Goal: Task Accomplishment & Management: Complete application form

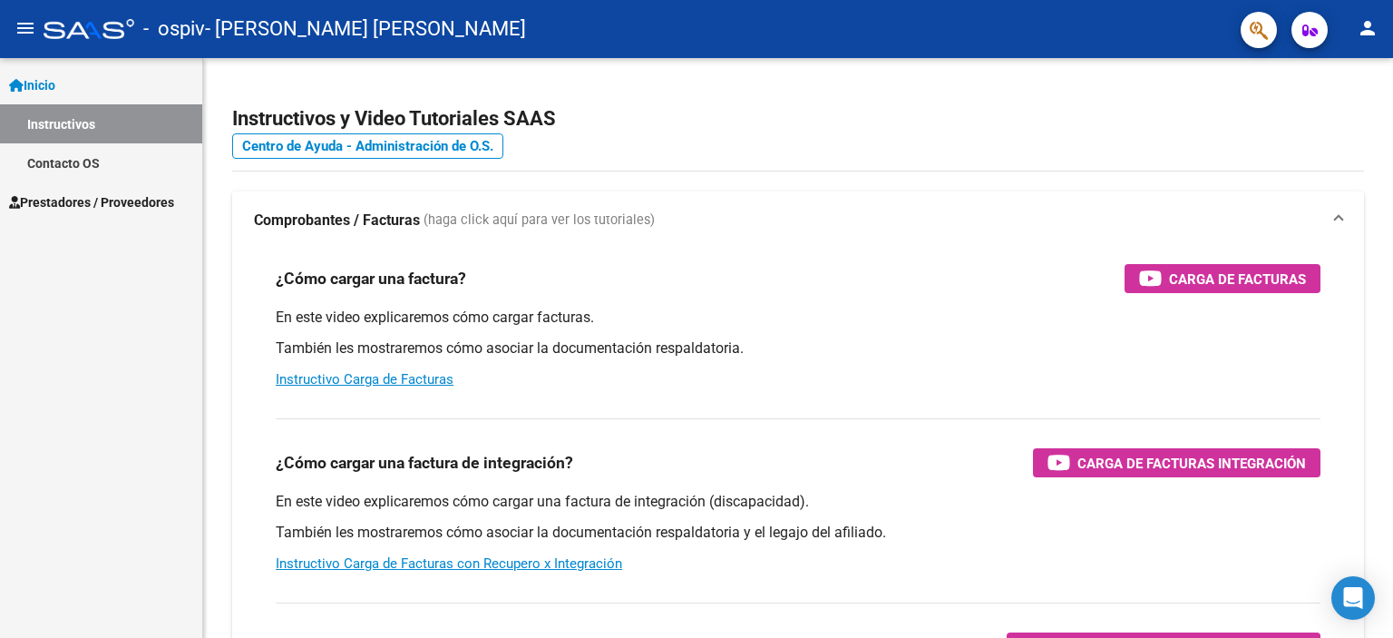
click at [95, 195] on span "Prestadores / Proveedores" at bounding box center [91, 202] width 165 height 20
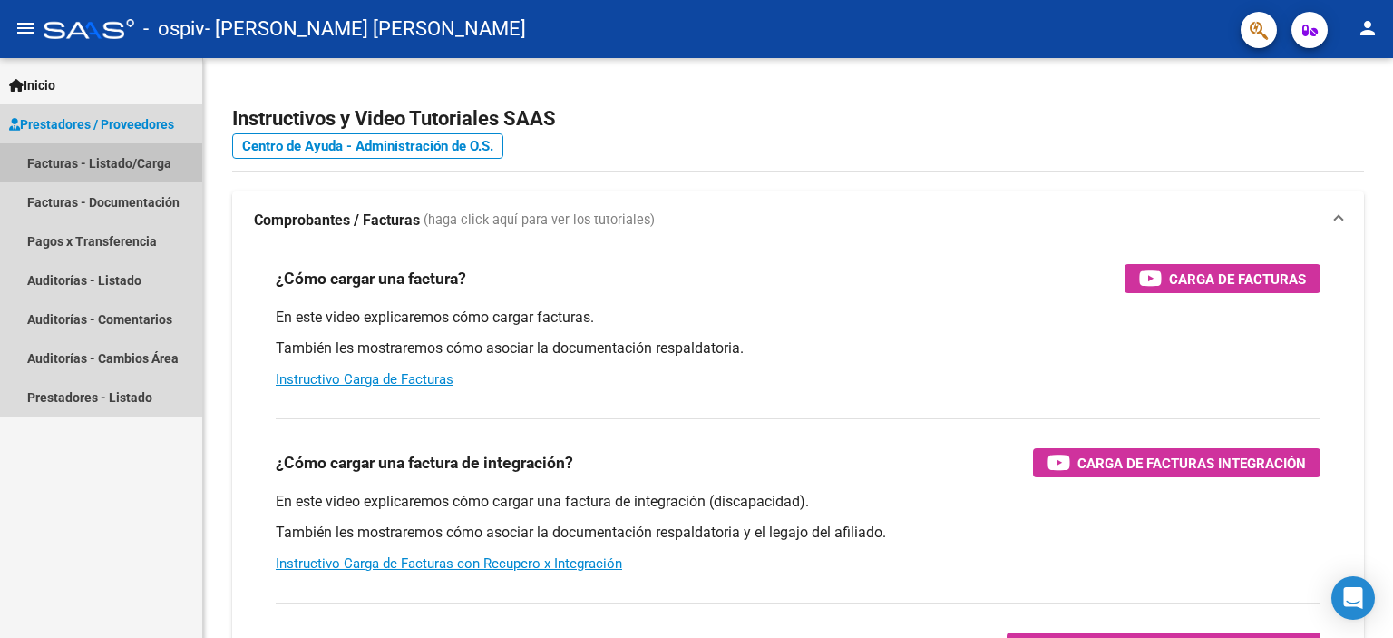
click at [124, 161] on link "Facturas - Listado/Carga" at bounding box center [101, 162] width 202 height 39
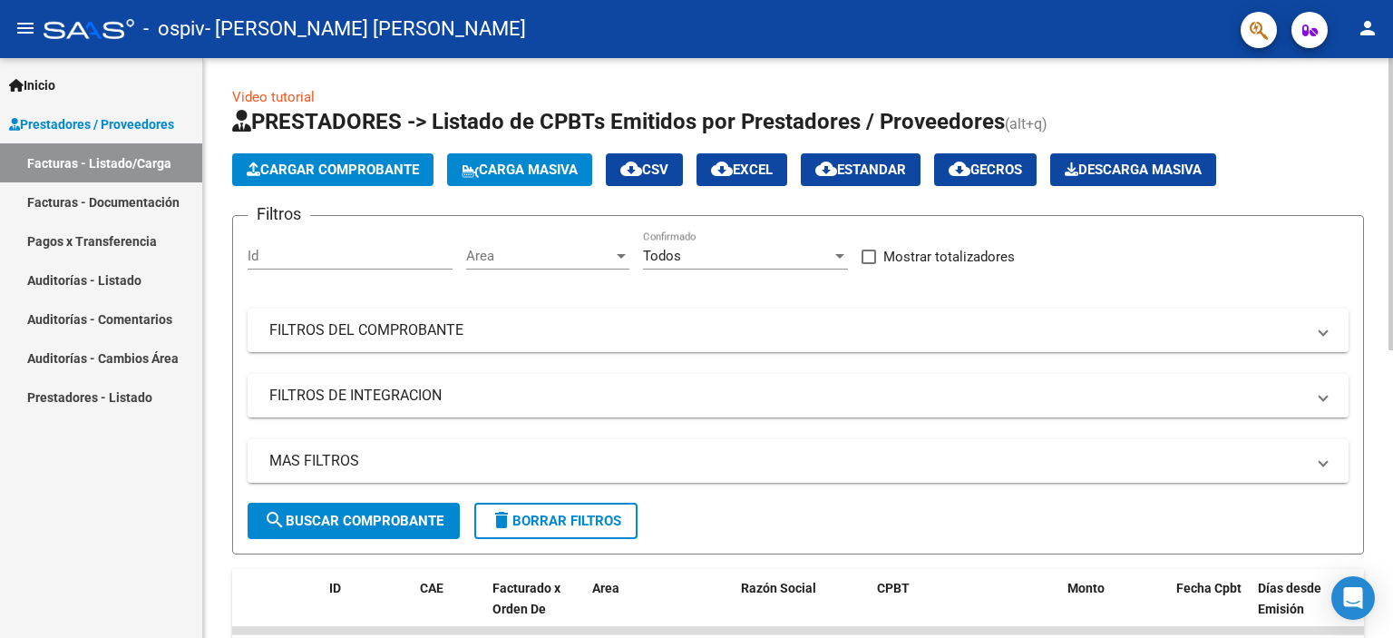
click at [388, 176] on span "Cargar Comprobante" at bounding box center [333, 169] width 172 height 16
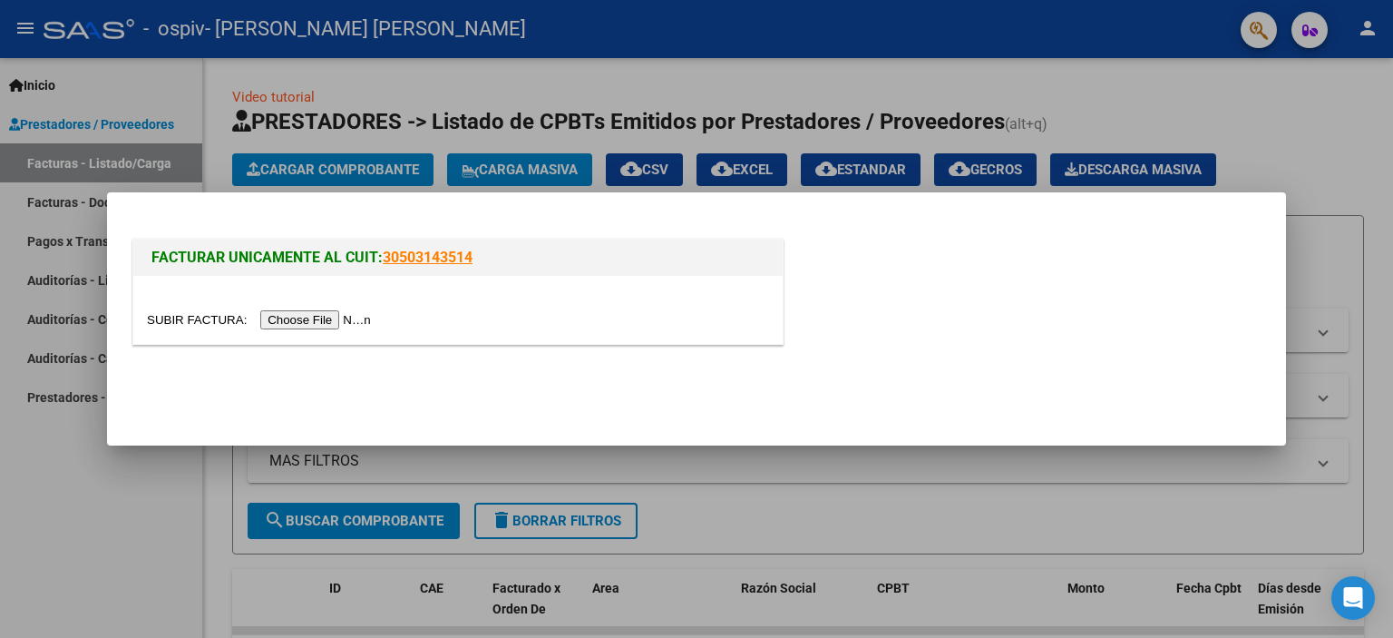
click at [346, 327] on input "file" at bounding box center [261, 319] width 229 height 19
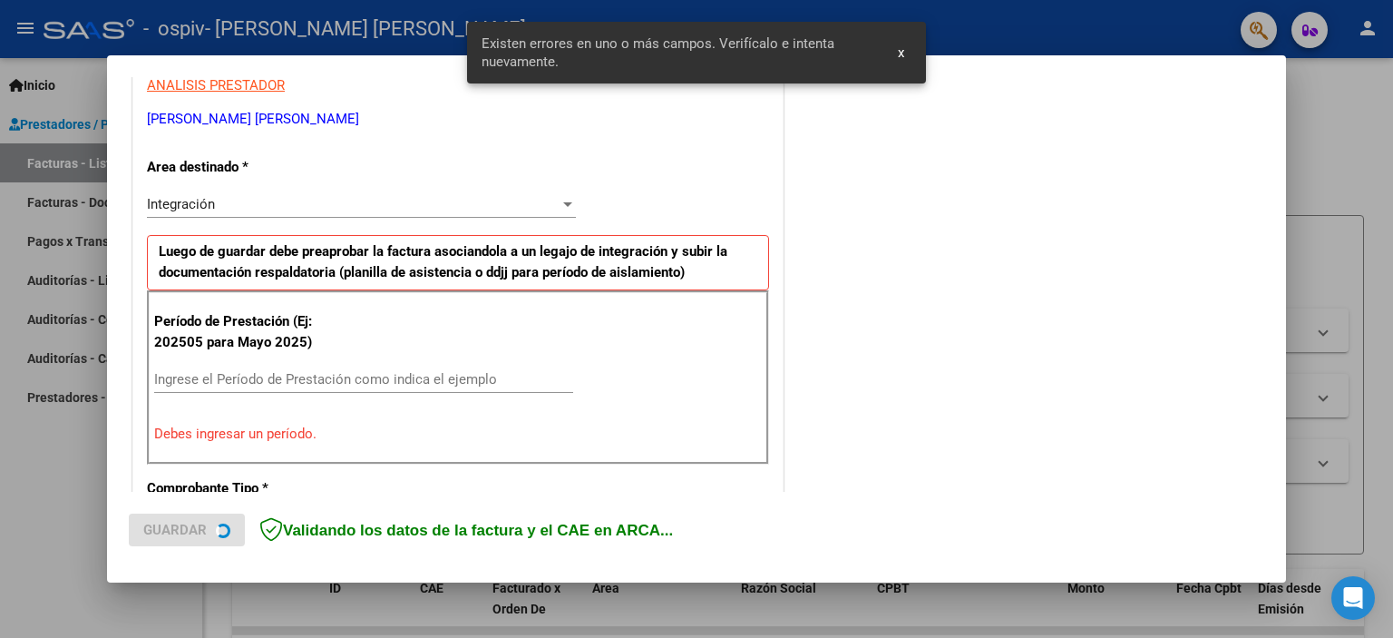
scroll to position [423, 0]
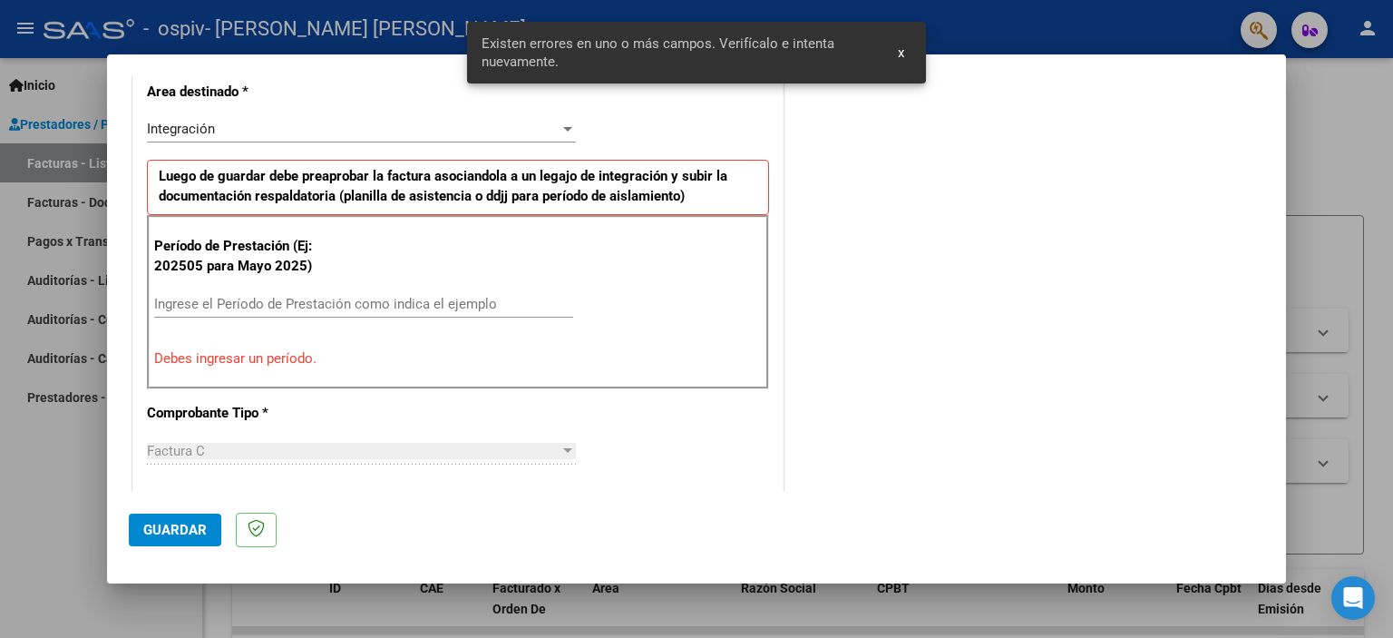
click at [319, 307] on input "Ingrese el Período de Prestación como indica el ejemplo" at bounding box center [363, 304] width 419 height 16
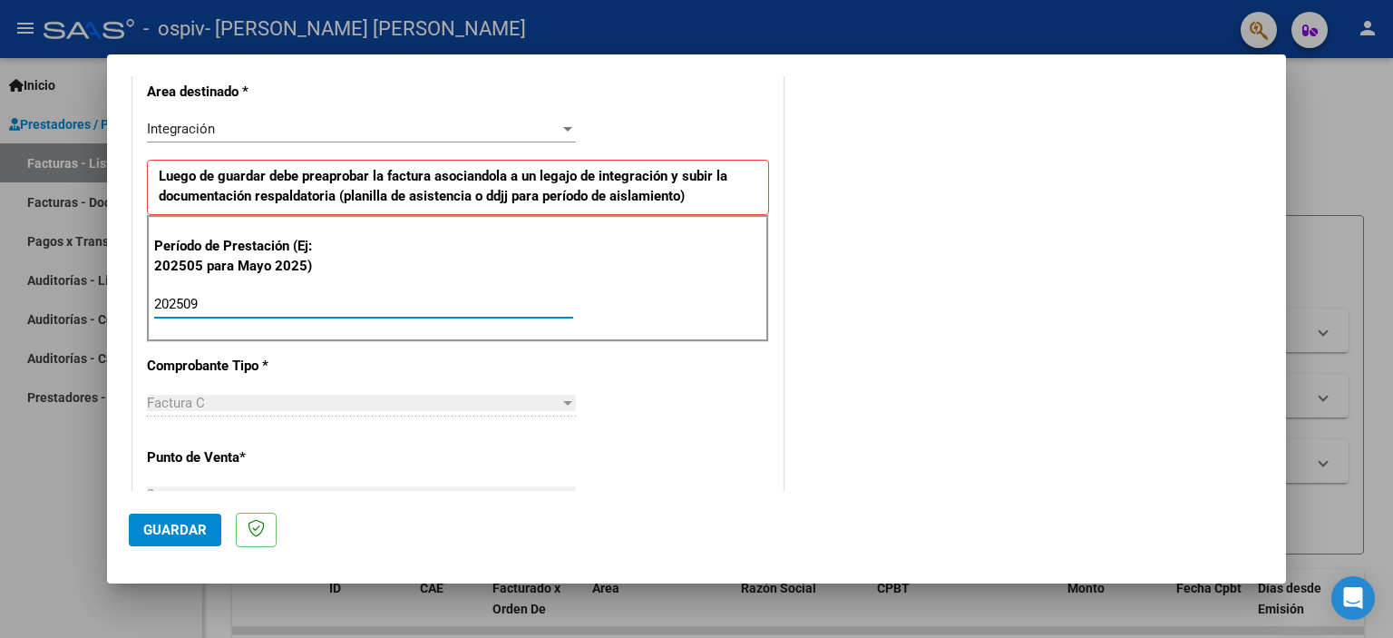
type input "202509"
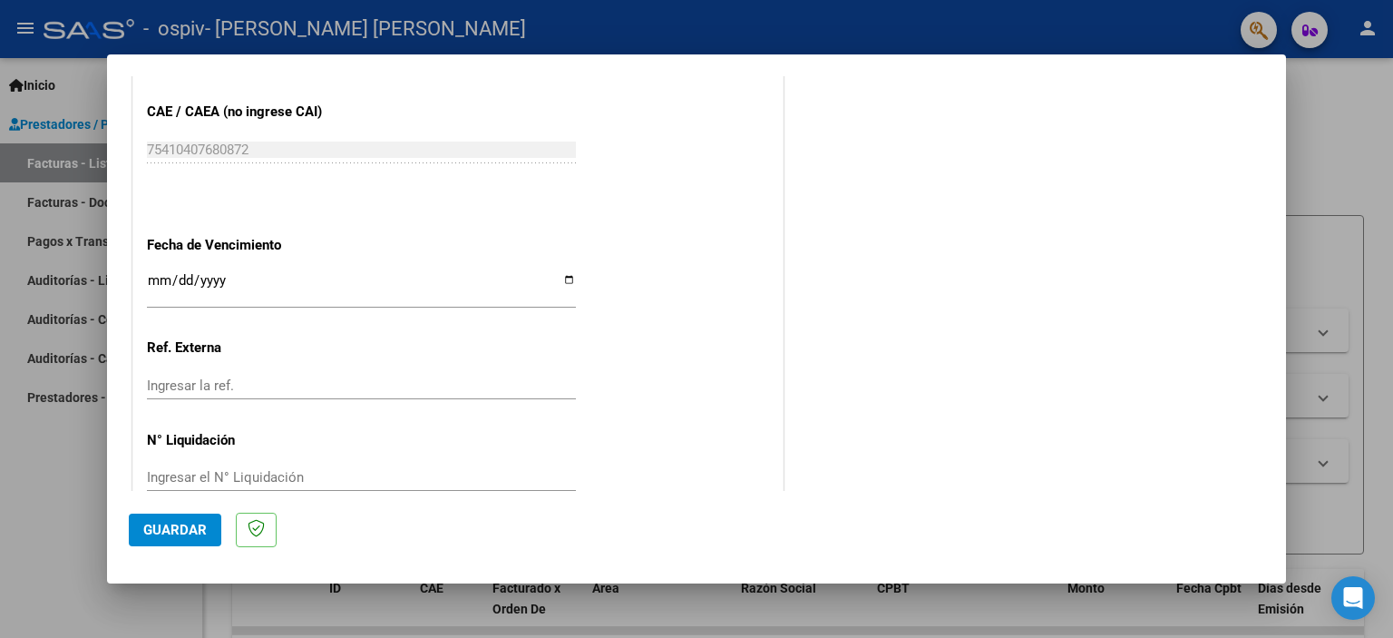
scroll to position [1148, 0]
click at [567, 276] on input "Ingresar la fecha" at bounding box center [361, 285] width 429 height 29
type input "[DATE]"
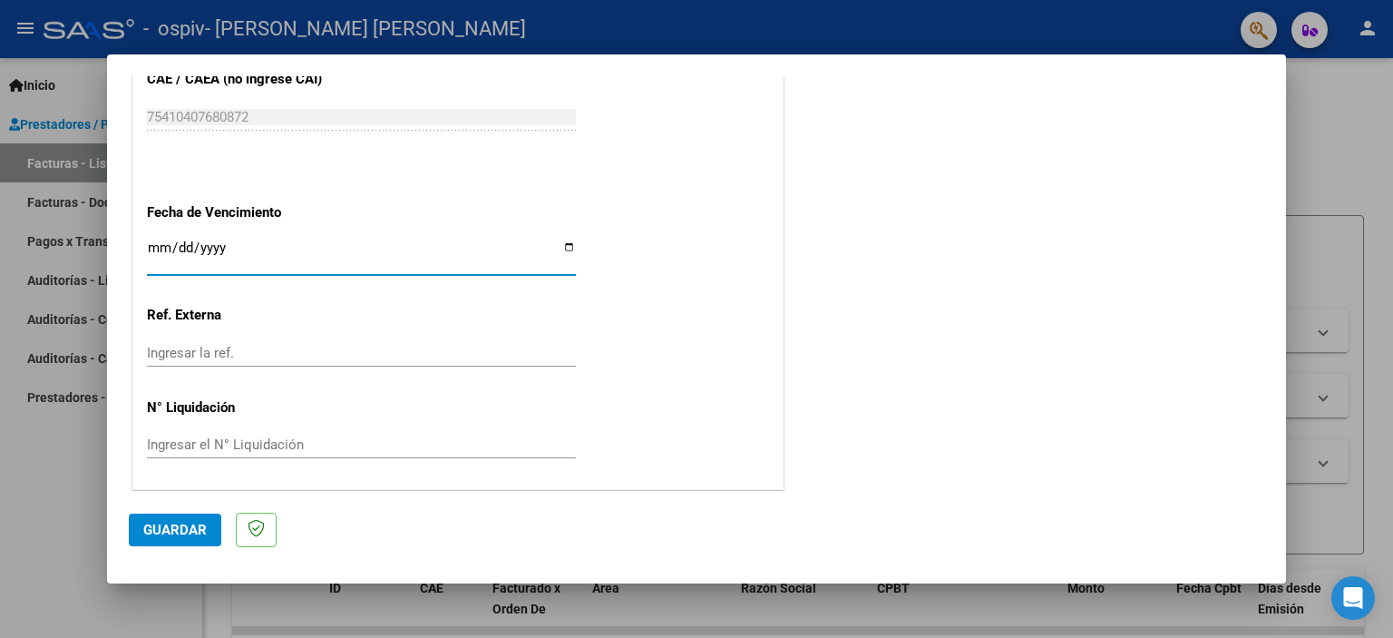
click at [192, 535] on span "Guardar" at bounding box center [174, 530] width 63 height 16
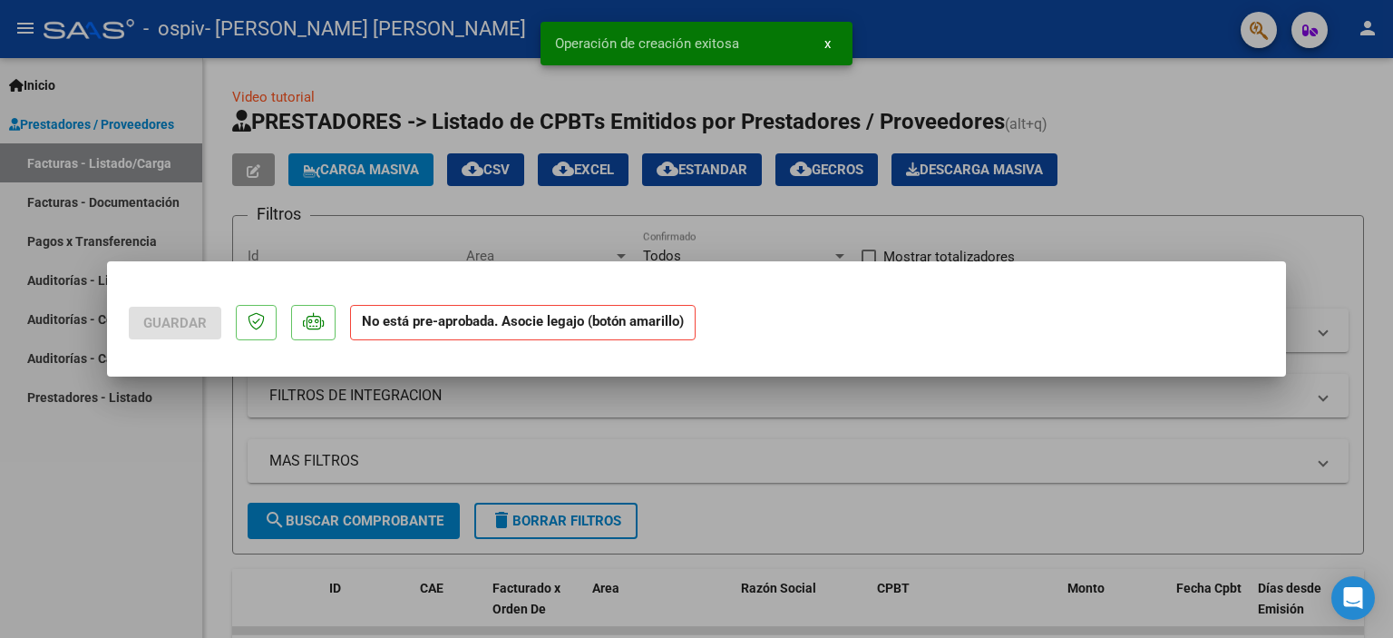
scroll to position [0, 0]
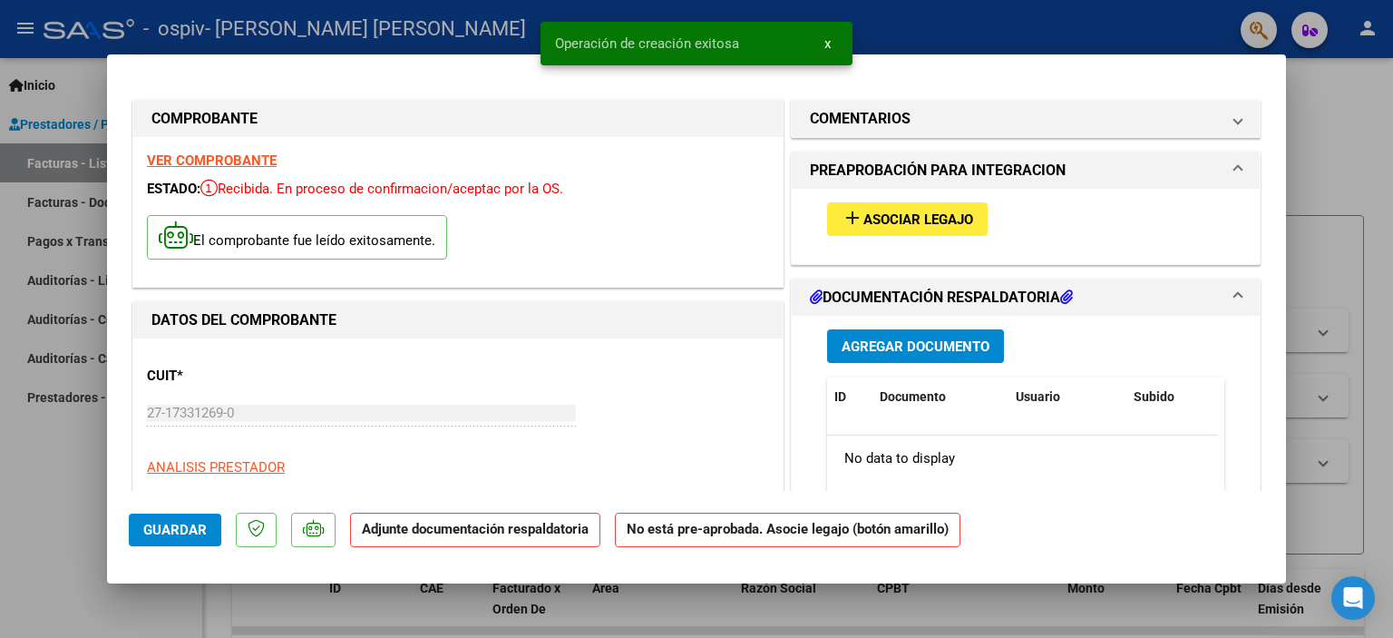
click at [907, 211] on span "Asociar Legajo" at bounding box center [918, 219] width 110 height 16
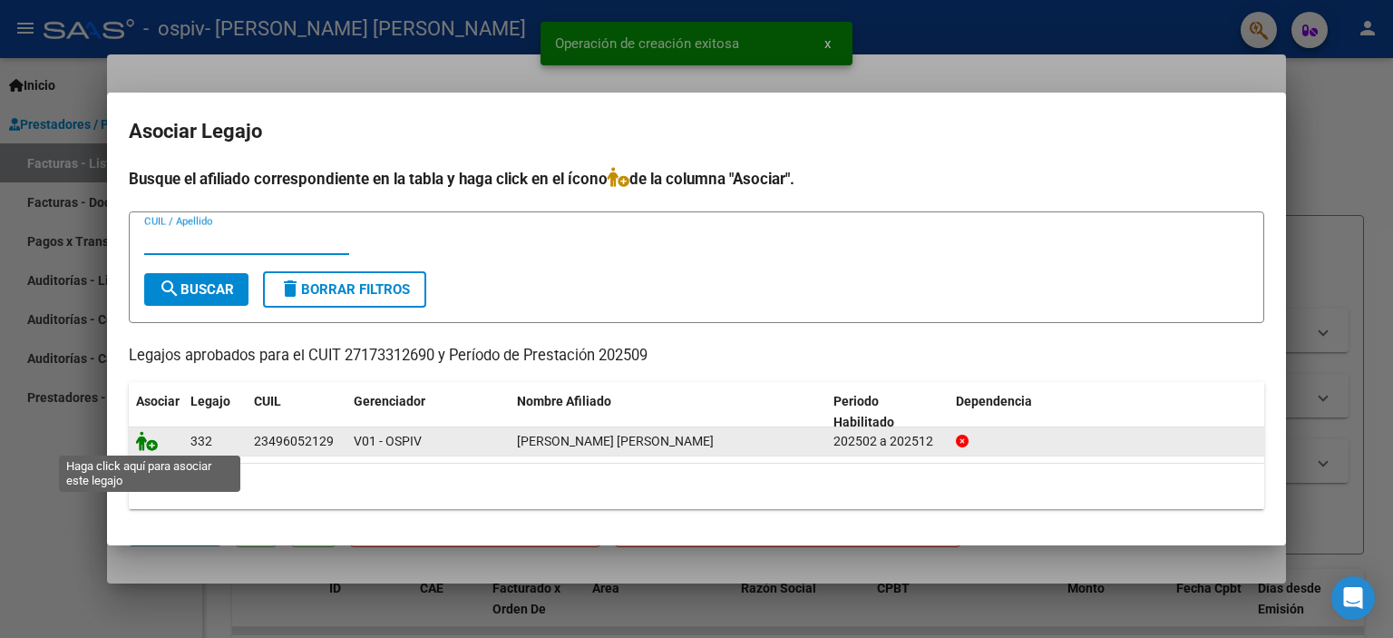
click at [148, 442] on icon at bounding box center [147, 441] width 22 height 20
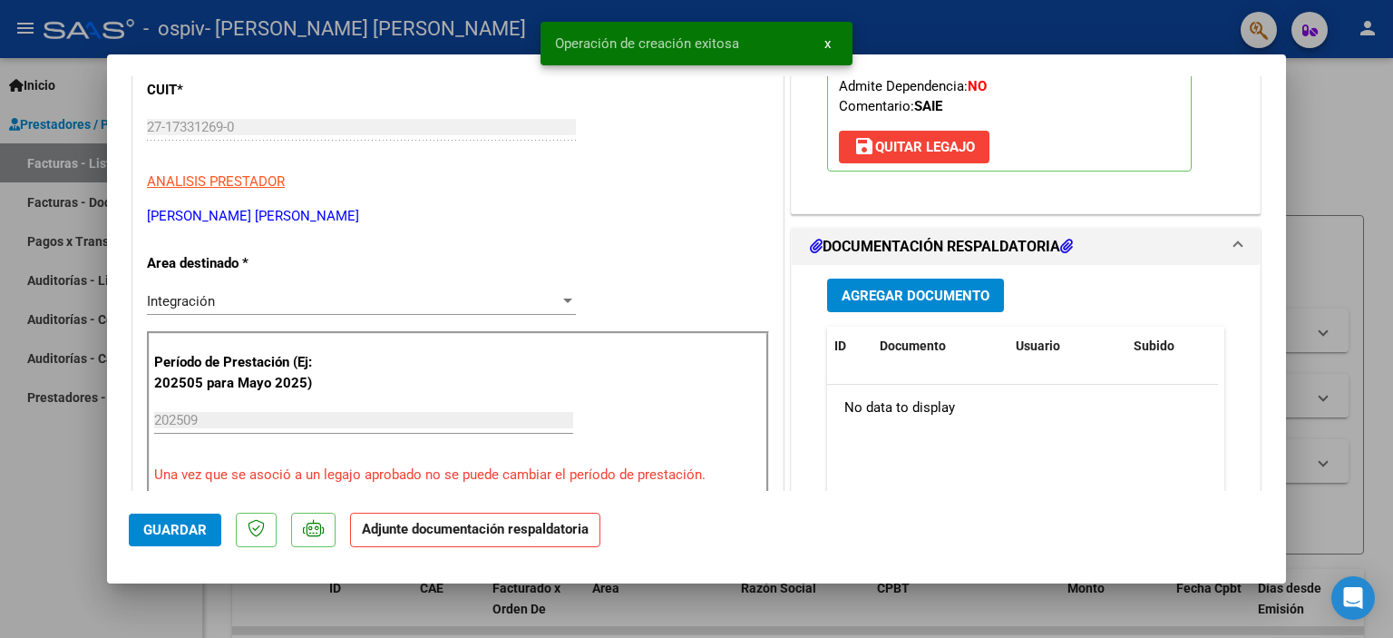
scroll to position [363, 0]
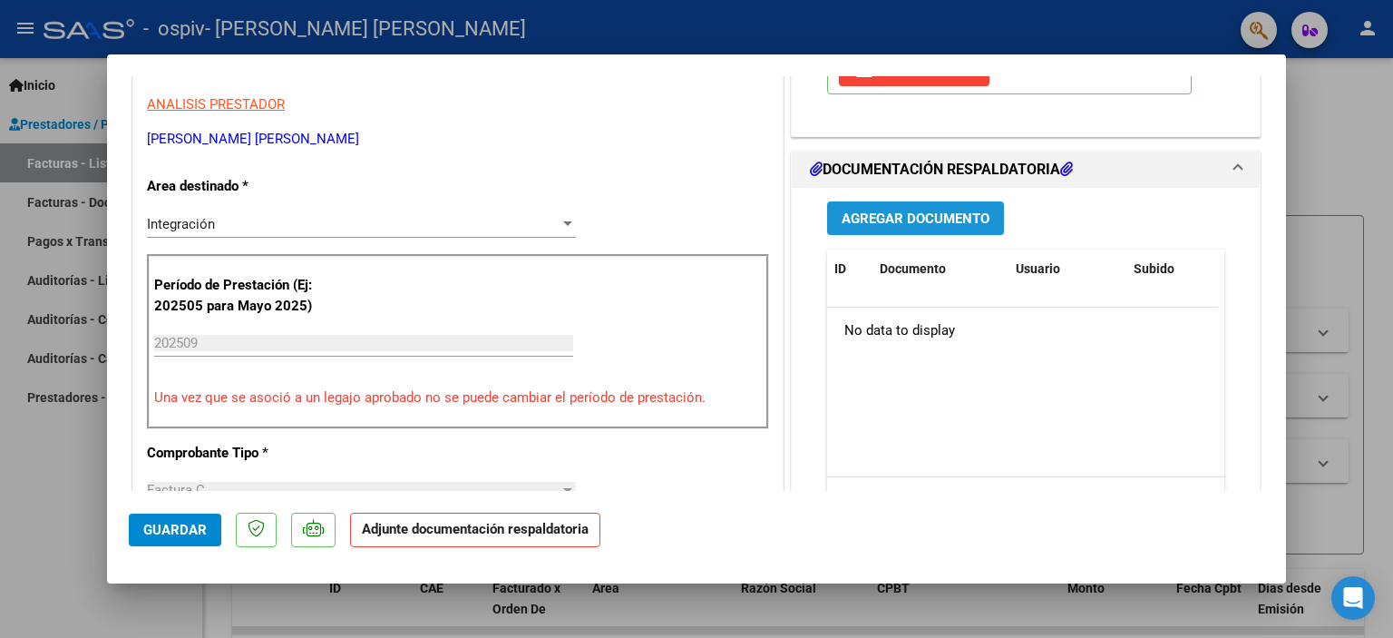
click at [943, 217] on span "Agregar Documento" at bounding box center [916, 218] width 148 height 16
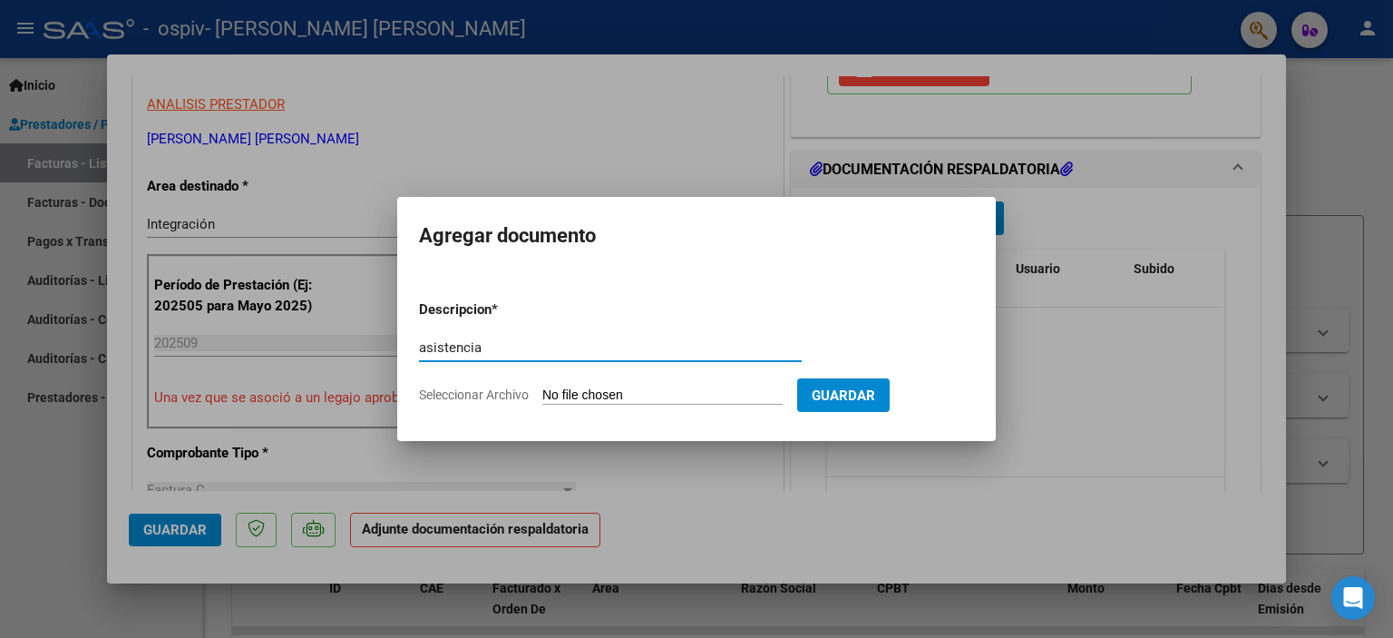
type input "asistencia"
click at [612, 395] on input "Seleccionar Archivo" at bounding box center [662, 395] width 240 height 17
type input "C:\fakepath\[PERSON_NAME] .pdf"
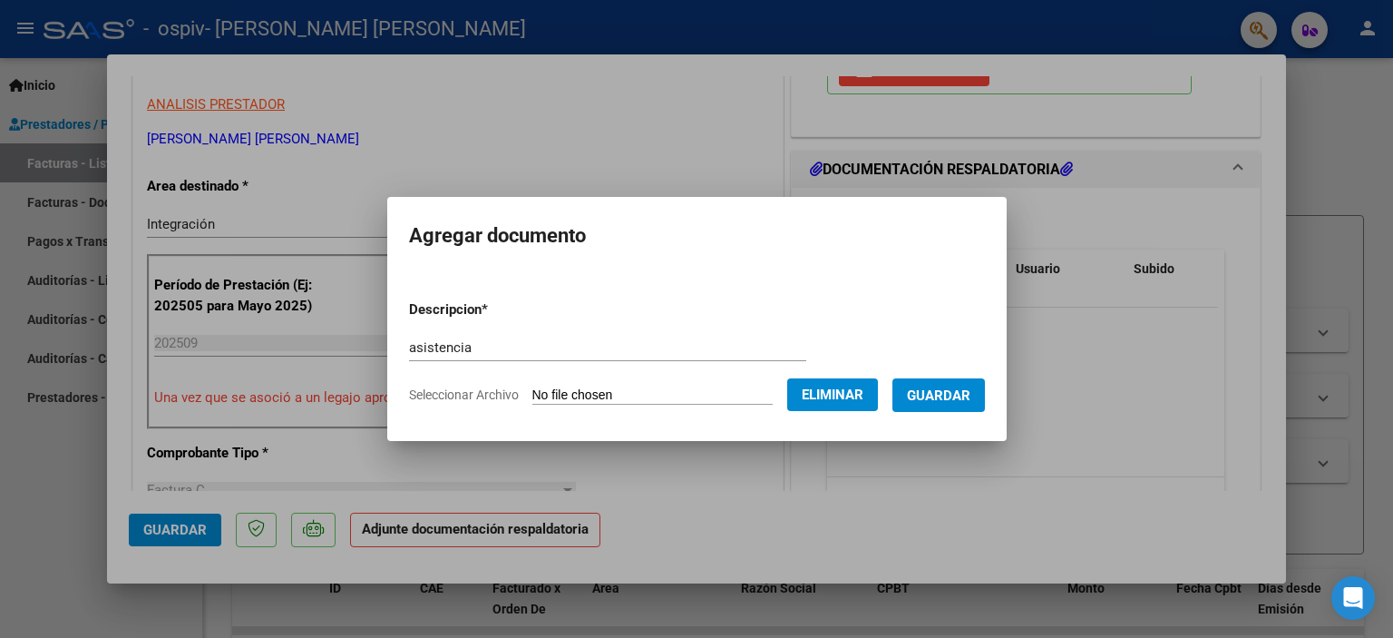
click at [952, 401] on span "Guardar" at bounding box center [938, 395] width 63 height 16
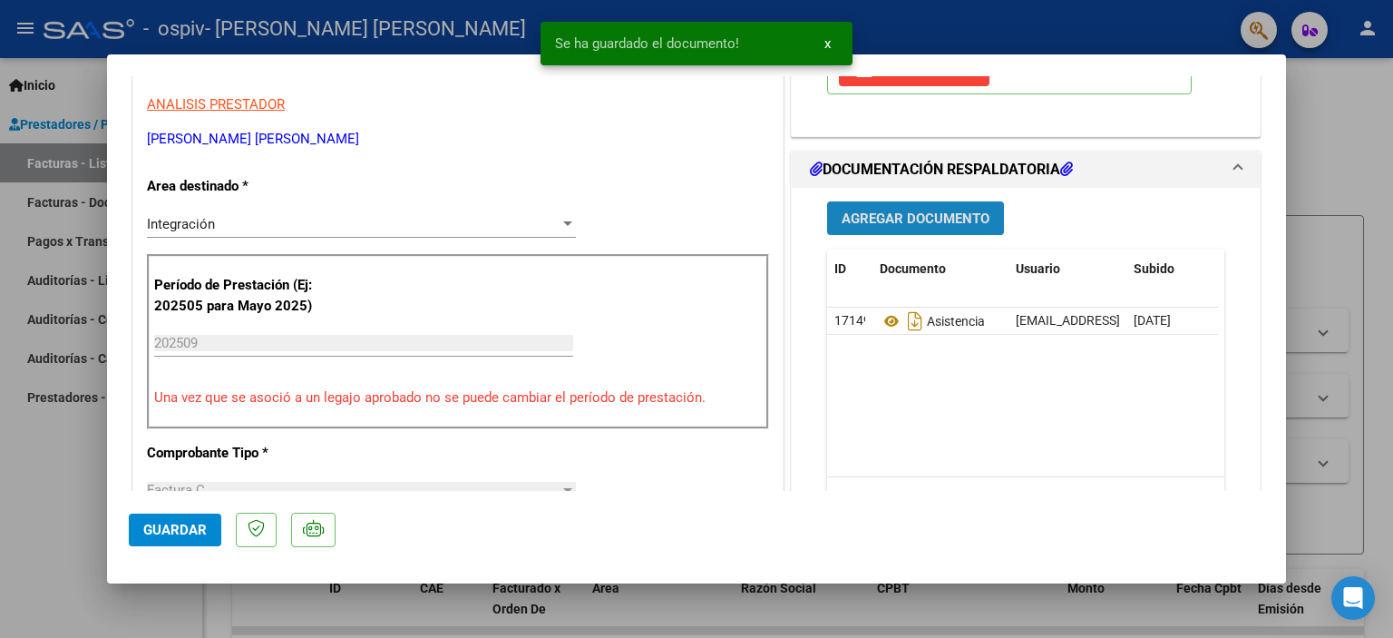
click at [945, 217] on span "Agregar Documento" at bounding box center [916, 218] width 148 height 16
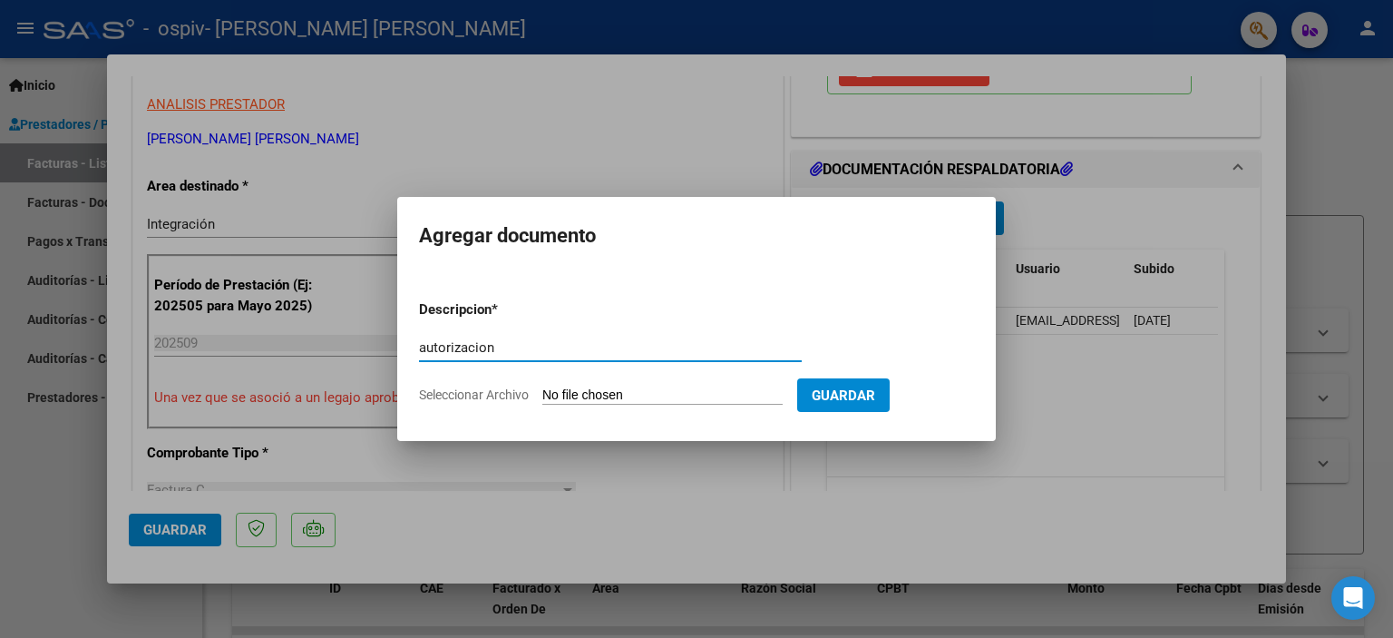
type input "autorizacion"
click at [600, 397] on input "Seleccionar Archivo" at bounding box center [662, 395] width 240 height 17
type input "C:\fakepath\AUTORIZACION.pdf"
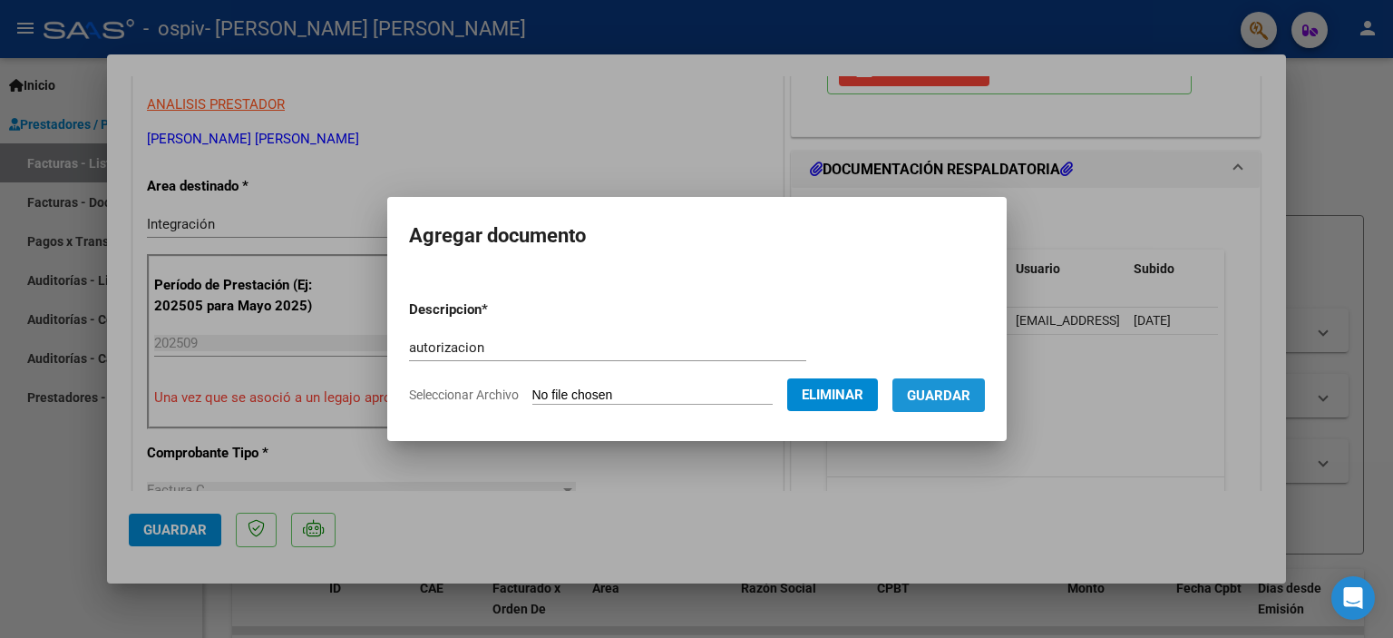
click at [954, 395] on span "Guardar" at bounding box center [938, 395] width 63 height 16
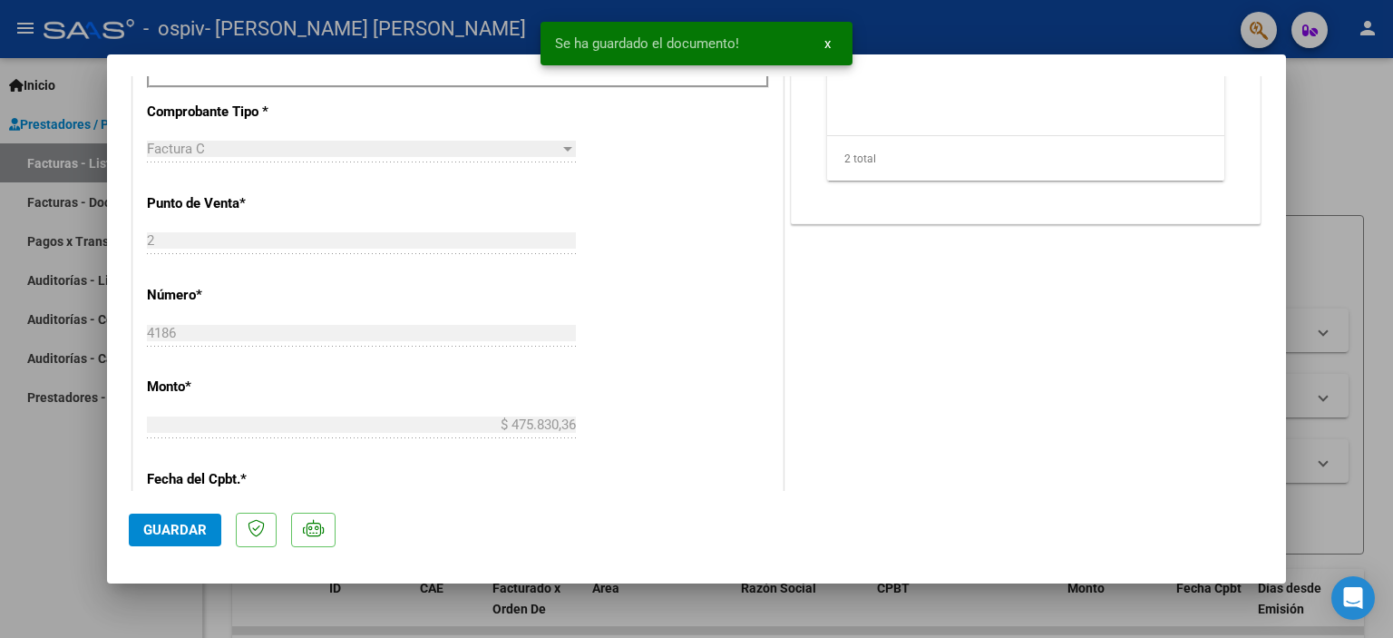
scroll to position [726, 0]
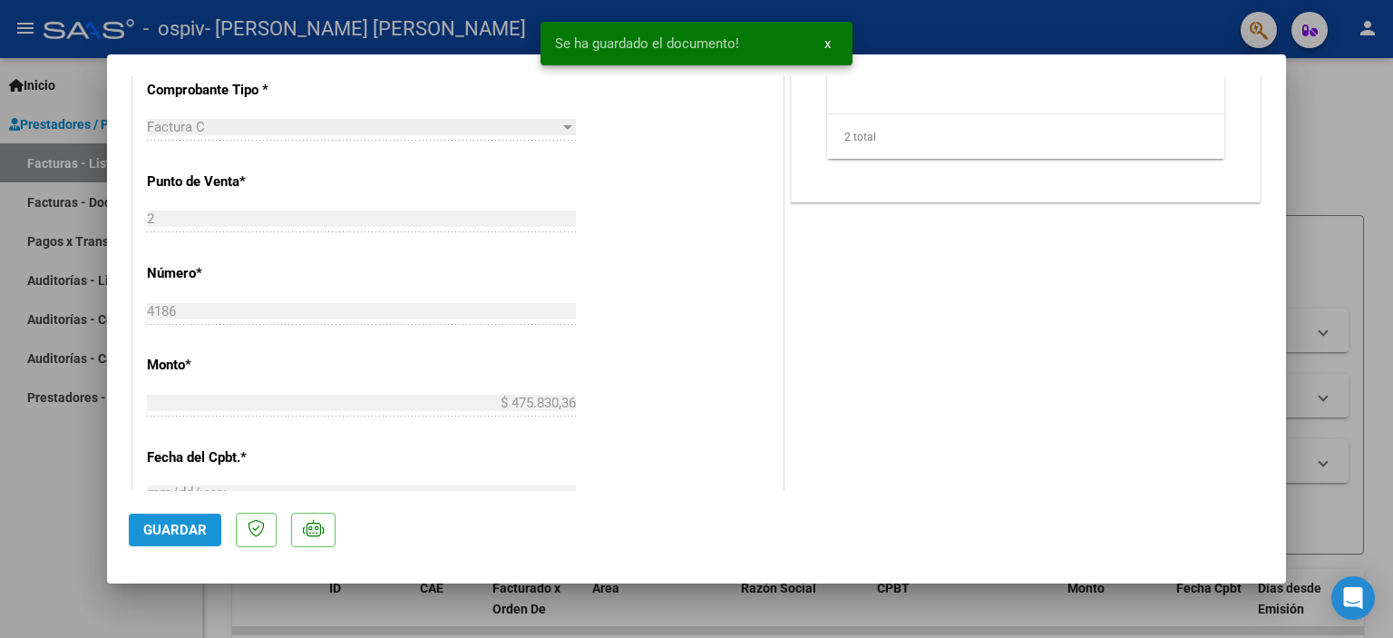
click at [202, 531] on span "Guardar" at bounding box center [174, 530] width 63 height 16
